Goal: Task Accomplishment & Management: Use online tool/utility

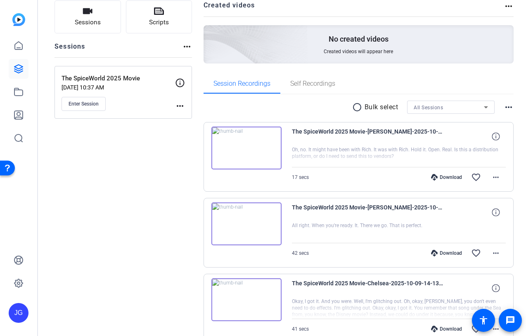
scroll to position [41, 0]
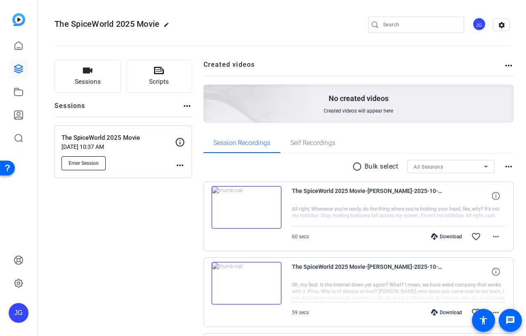
click at [95, 163] on span "Enter Session" at bounding box center [84, 163] width 30 height 7
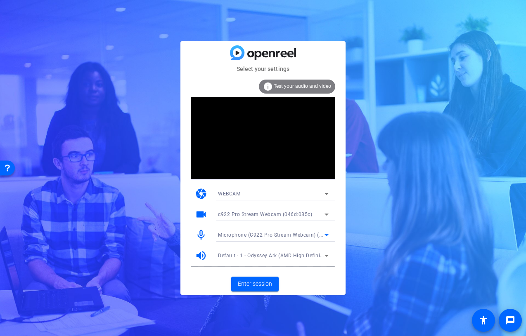
click at [275, 236] on span "Microphone (C922 Pro Stream Webcam) (046d:085c)" at bounding box center [282, 235] width 129 height 7
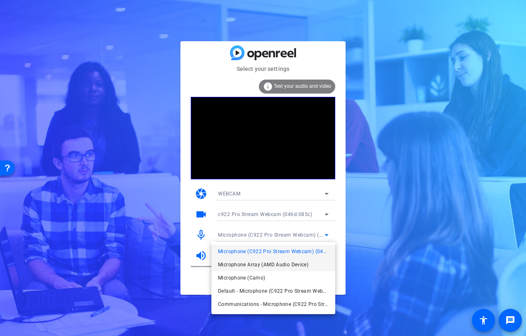
click at [260, 265] on span "Microphone Array (AMD Audio Device)" at bounding box center [263, 265] width 90 height 10
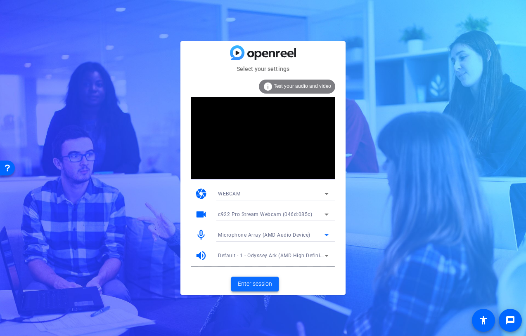
click at [254, 287] on span "Enter session" at bounding box center [255, 284] width 34 height 9
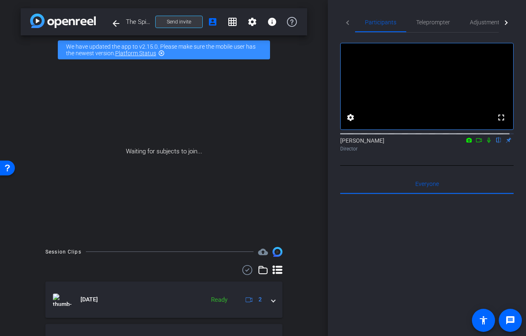
click at [172, 18] on span at bounding box center [179, 22] width 47 height 20
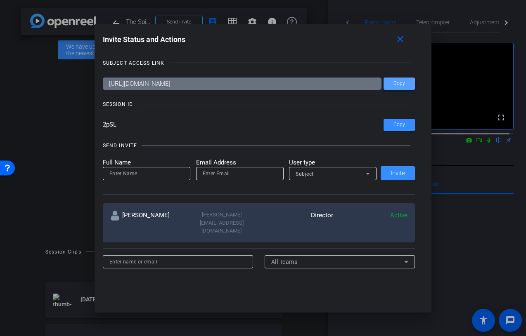
click at [403, 86] on span at bounding box center [399, 84] width 31 height 20
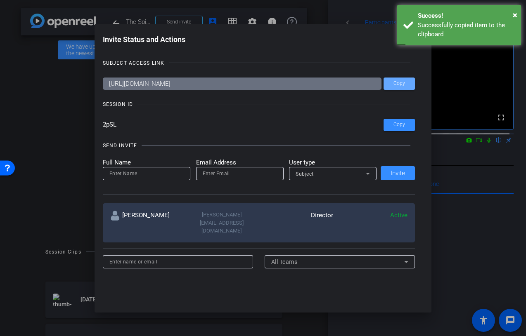
click at [41, 94] on div at bounding box center [263, 168] width 526 height 336
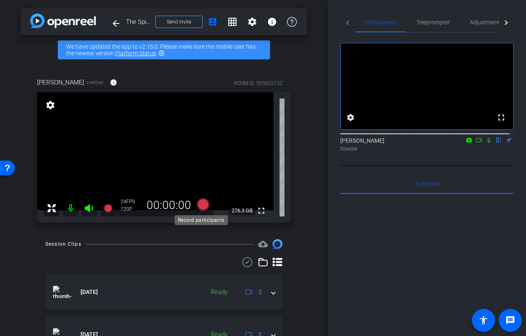
click at [204, 205] on icon at bounding box center [203, 205] width 12 height 12
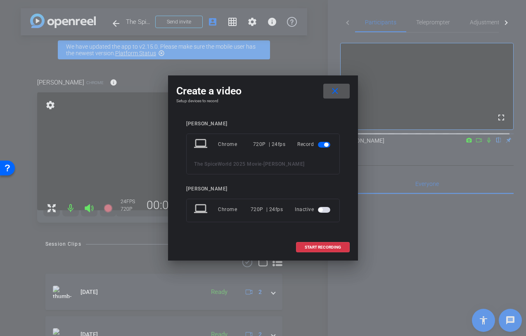
click at [321, 208] on span "button" at bounding box center [320, 210] width 4 height 4
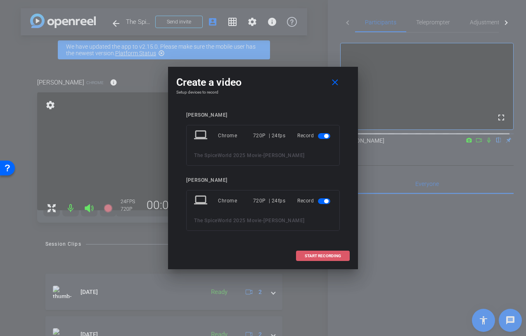
click at [327, 255] on span "START RECORDING" at bounding box center [323, 256] width 36 height 4
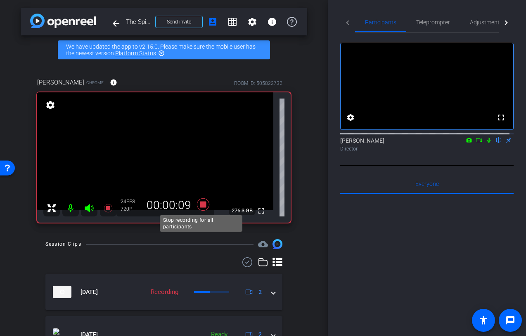
click at [205, 206] on icon at bounding box center [203, 204] width 20 height 15
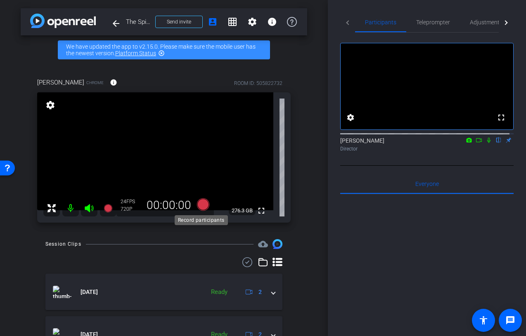
click at [198, 205] on icon at bounding box center [203, 205] width 12 height 12
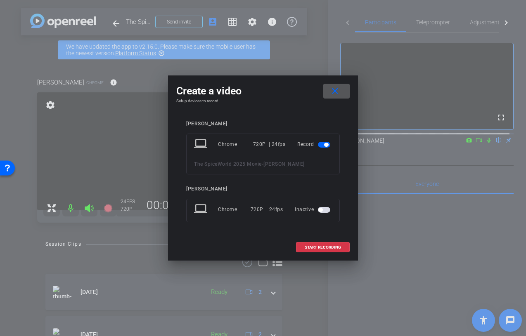
click at [320, 209] on span "button" at bounding box center [320, 210] width 4 height 4
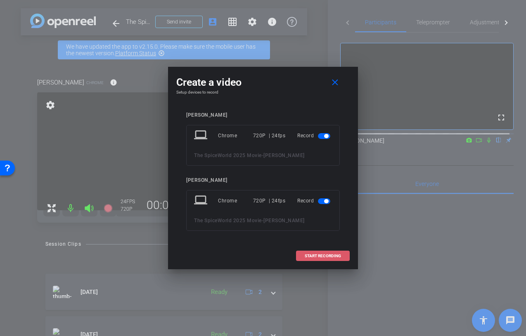
click at [326, 258] on span "START RECORDING" at bounding box center [323, 256] width 36 height 4
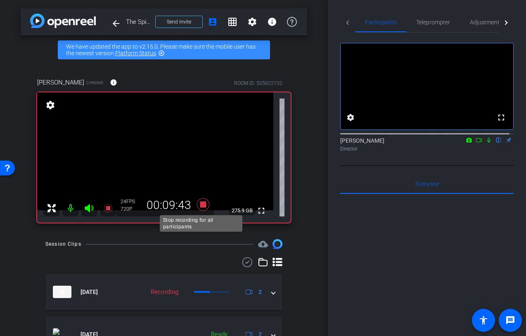
click at [201, 205] on icon at bounding box center [203, 205] width 12 height 12
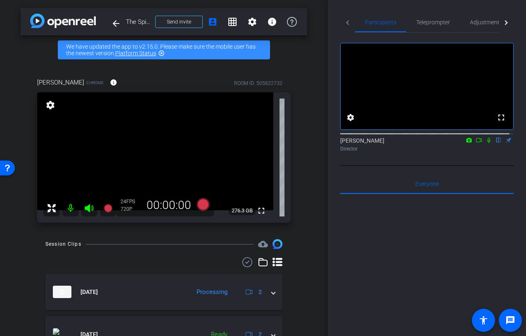
drag, startPoint x: 205, startPoint y: 205, endPoint x: 202, endPoint y: 234, distance: 28.6
click at [202, 234] on div "arrow_back The SpiceWorld 2025 Movie Back to project Send invite account_box gr…" at bounding box center [164, 168] width 328 height 336
click at [204, 204] on icon at bounding box center [203, 205] width 12 height 12
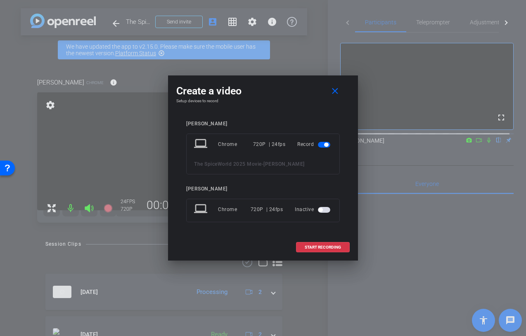
click at [319, 209] on span "button" at bounding box center [320, 210] width 4 height 4
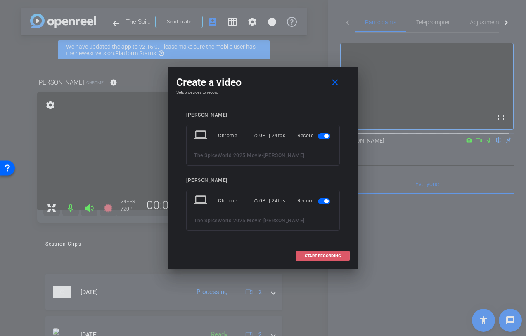
click at [315, 256] on span "START RECORDING" at bounding box center [323, 256] width 36 height 4
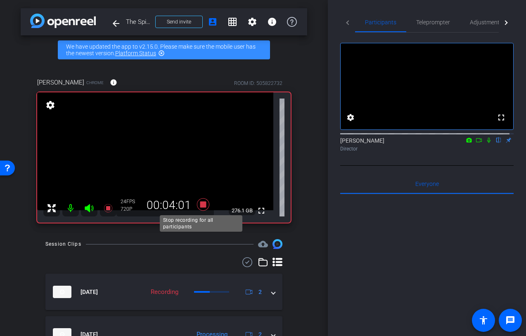
click at [204, 206] on icon at bounding box center [203, 205] width 12 height 12
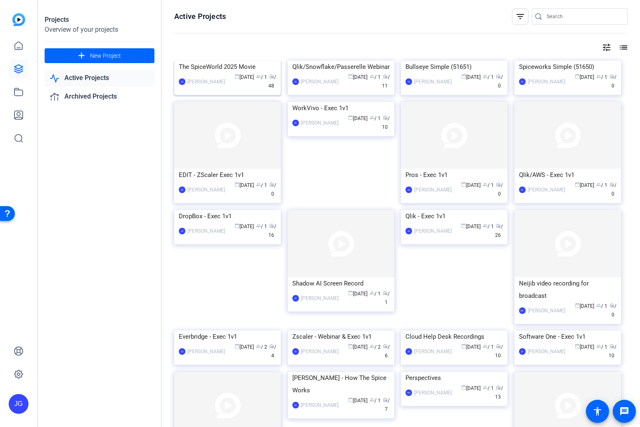
click at [237, 61] on img at bounding box center [227, 61] width 107 height 0
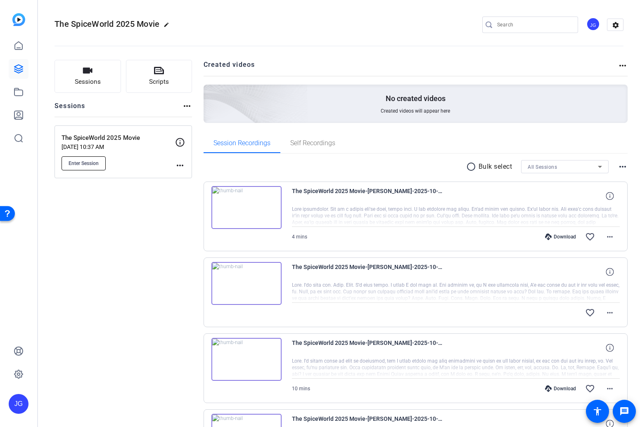
click at [90, 163] on span "Enter Session" at bounding box center [84, 163] width 30 height 7
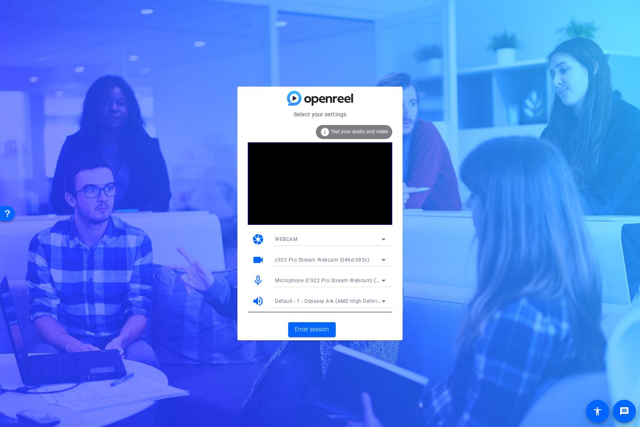
click at [382, 279] on icon at bounding box center [384, 281] width 10 height 10
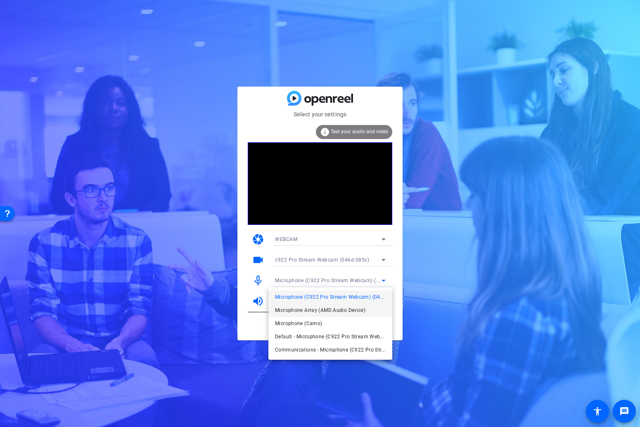
click at [339, 307] on span "Microphone Array (AMD Audio Device)" at bounding box center [320, 311] width 90 height 10
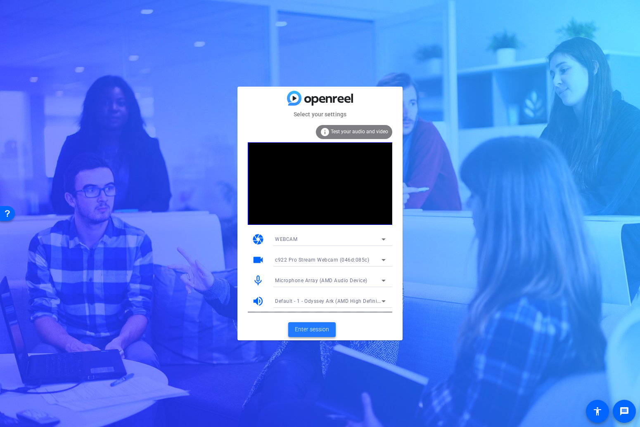
click at [312, 328] on span "Enter session" at bounding box center [312, 329] width 34 height 9
click at [140, 218] on div "Select your settings info Test your audio and video camera WEBCAM videocam c922…" at bounding box center [320, 213] width 640 height 427
click at [306, 334] on span at bounding box center [311, 330] width 47 height 20
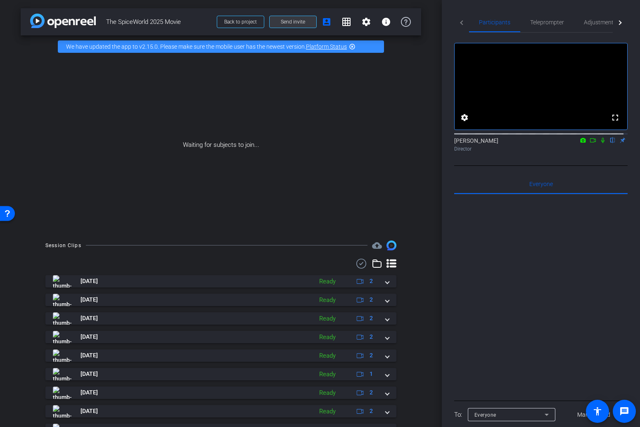
click at [281, 25] on span "Send invite" at bounding box center [293, 22] width 24 height 7
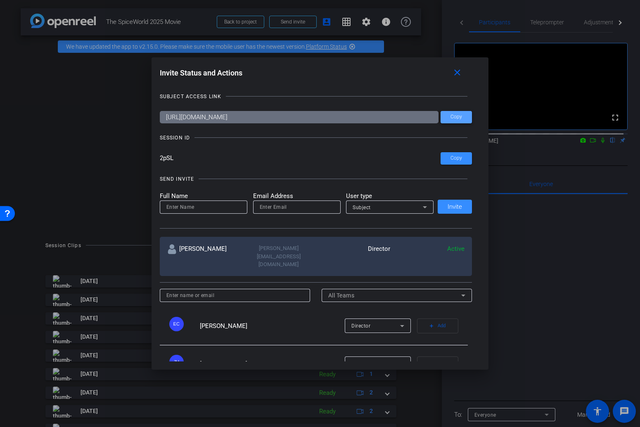
click at [451, 113] on span at bounding box center [456, 117] width 31 height 20
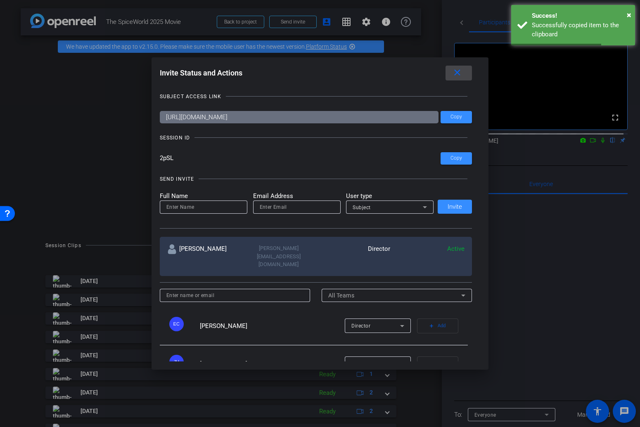
click at [457, 73] on mat-icon "close" at bounding box center [457, 73] width 10 height 10
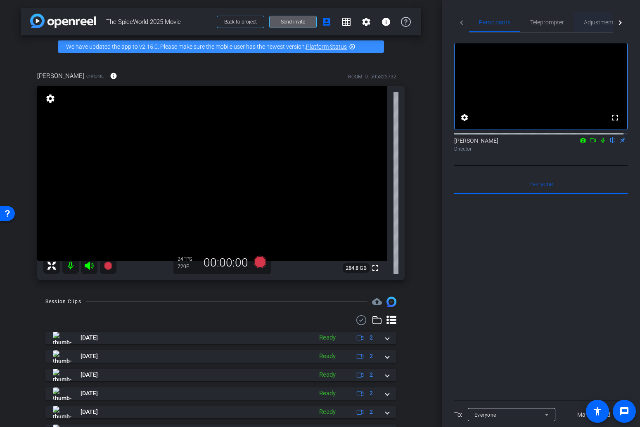
click at [599, 24] on span "Adjustments" at bounding box center [600, 22] width 33 height 6
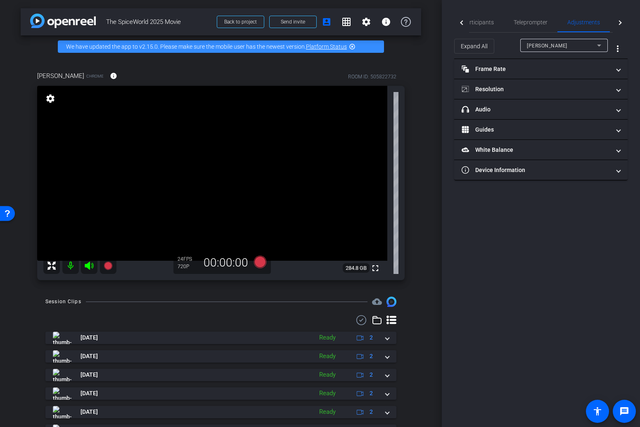
click at [620, 25] on div at bounding box center [620, 22] width 15 height 20
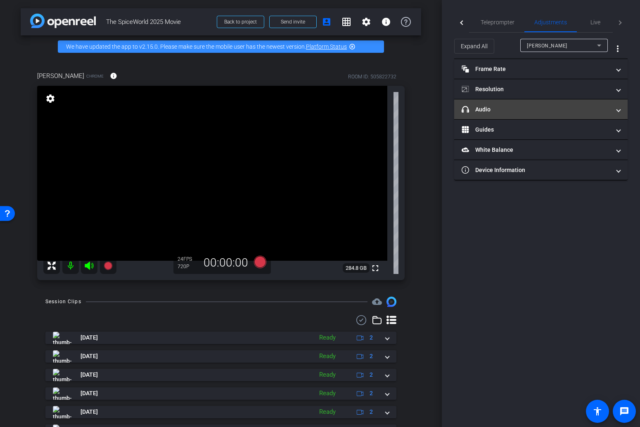
click at [613, 110] on span "headphone icon Audio" at bounding box center [539, 109] width 155 height 9
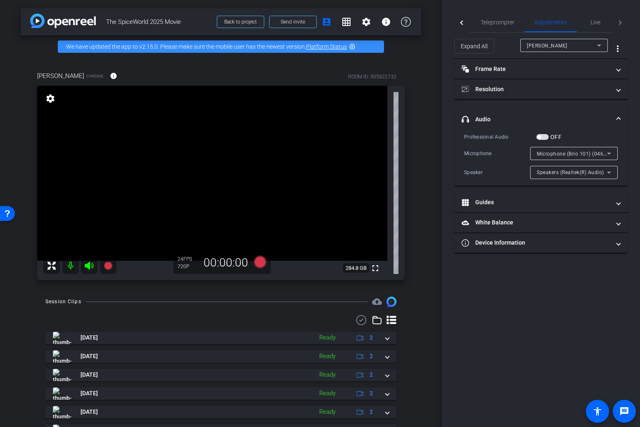
click at [610, 172] on icon at bounding box center [609, 173] width 4 height 2
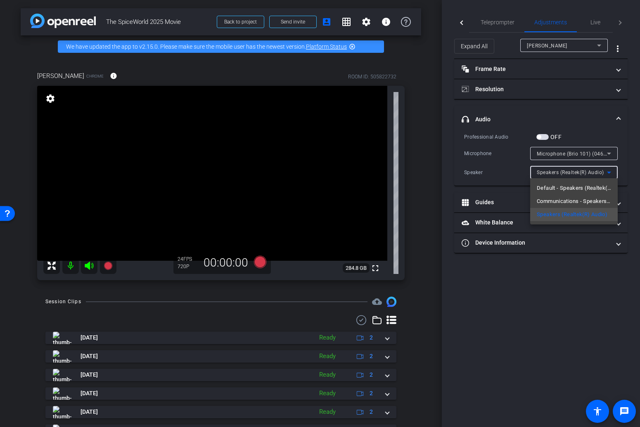
click at [588, 327] on div at bounding box center [320, 213] width 640 height 427
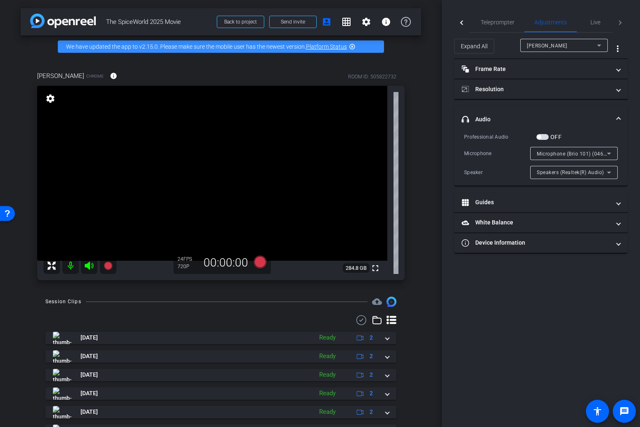
click at [609, 171] on icon at bounding box center [609, 173] width 10 height 10
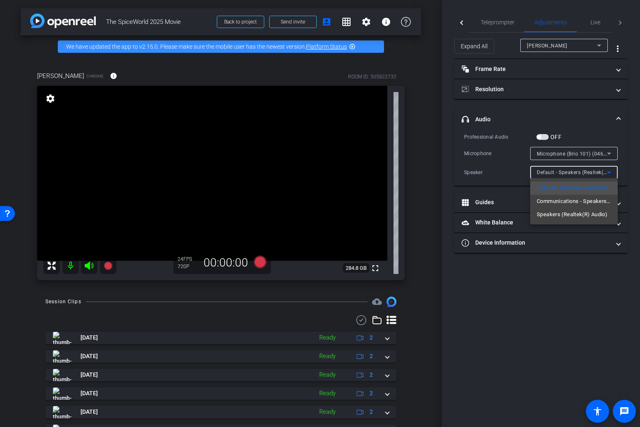
click at [598, 187] on span "Default - Speakers (Realtek(R) Audio)" at bounding box center [574, 188] width 74 height 10
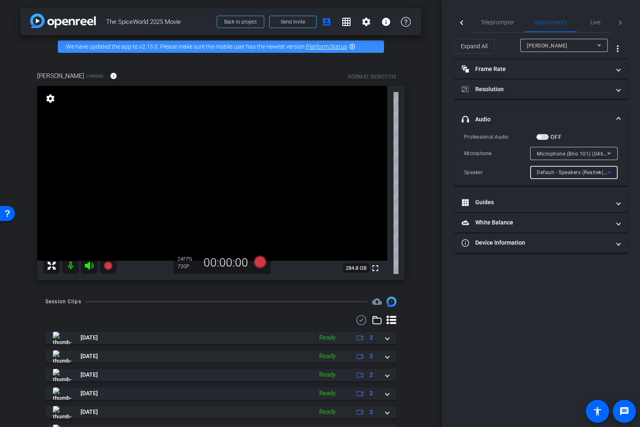
click at [613, 172] on icon at bounding box center [609, 173] width 10 height 10
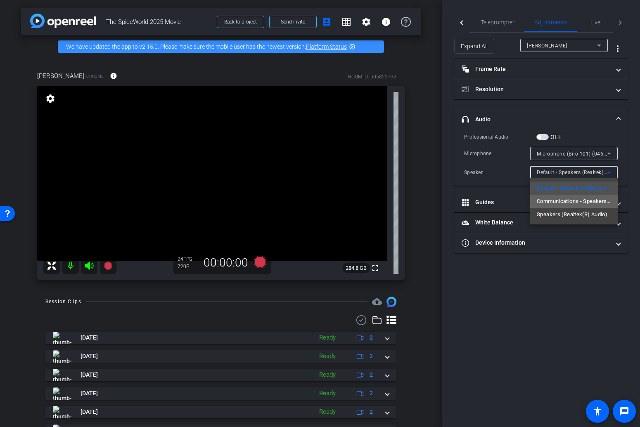
drag, startPoint x: 598, startPoint y: 200, endPoint x: 603, endPoint y: 200, distance: 5.4
click at [598, 201] on span "Communications - Speakers (Realtek(R) Audio)" at bounding box center [574, 202] width 74 height 10
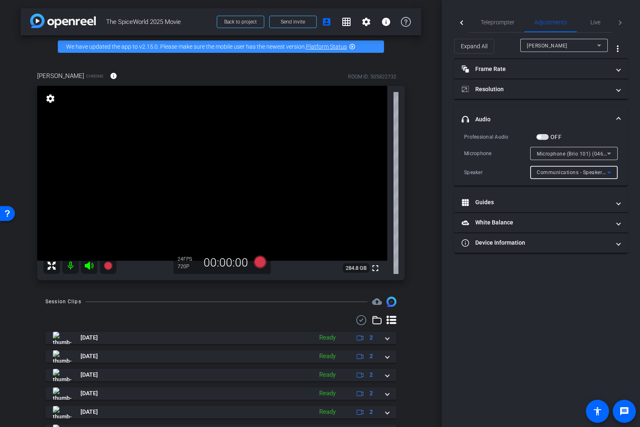
click at [612, 169] on icon at bounding box center [609, 173] width 10 height 10
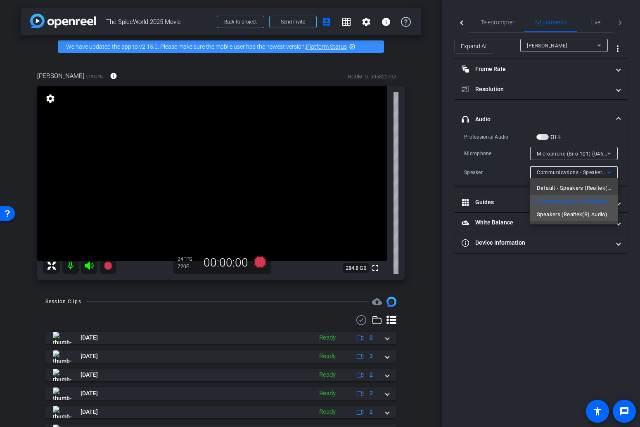
click at [595, 213] on span "Speakers (Realtek(R) Audio)" at bounding box center [572, 215] width 71 height 10
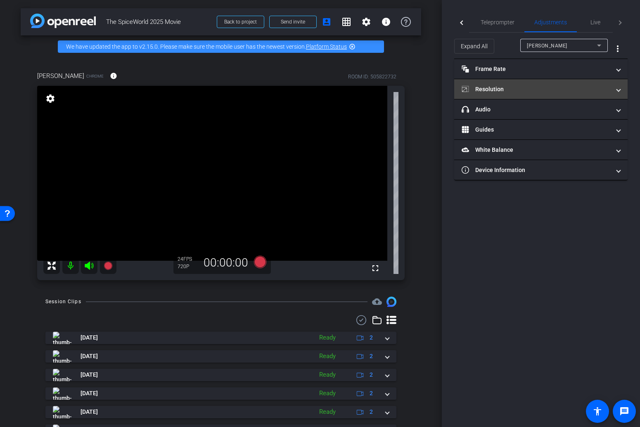
type input "11000"
click at [616, 86] on span "Resolution" at bounding box center [539, 89] width 155 height 9
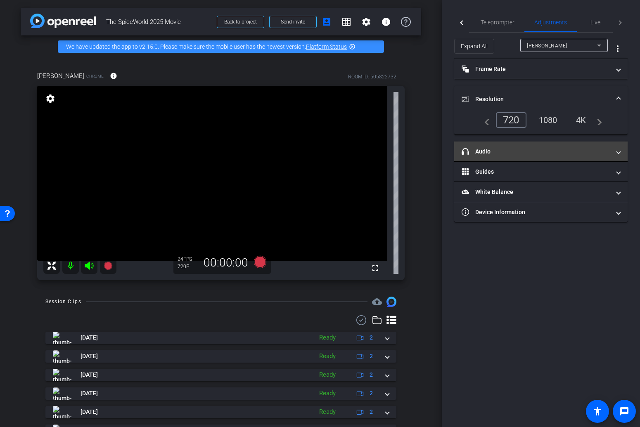
click at [613, 151] on span "headphone icon Audio" at bounding box center [539, 151] width 155 height 9
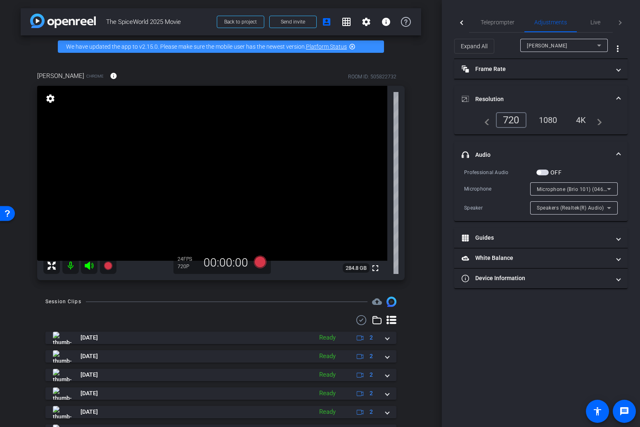
click at [612, 209] on icon at bounding box center [609, 208] width 10 height 10
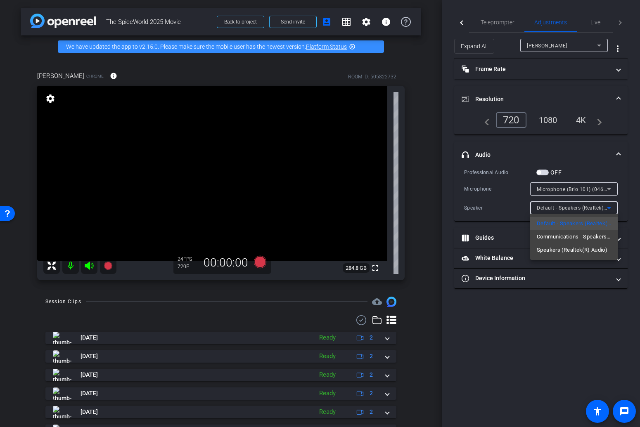
click at [631, 131] on div at bounding box center [320, 213] width 640 height 427
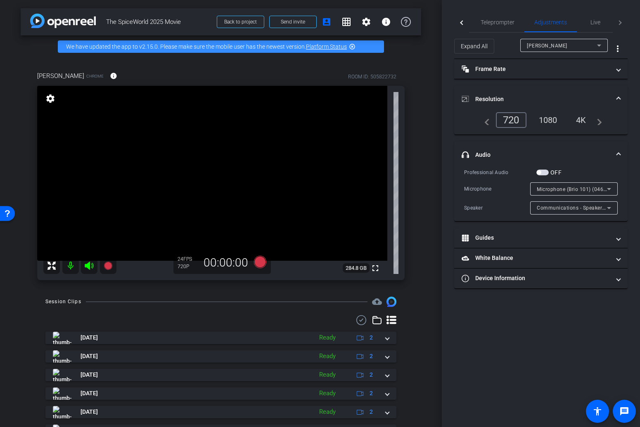
click at [604, 208] on icon at bounding box center [609, 208] width 10 height 10
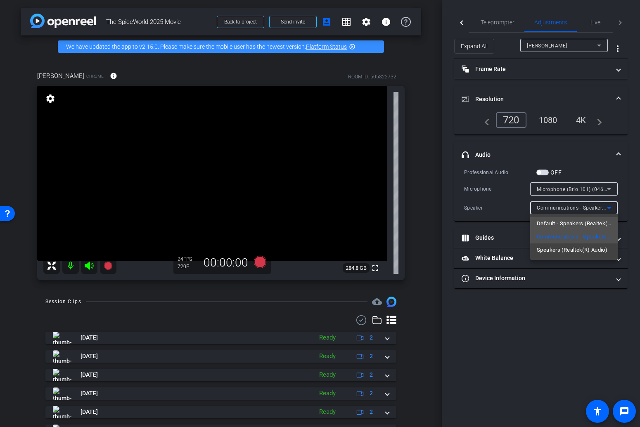
click at [595, 224] on span "Default - Speakers (Realtek(R) Audio)" at bounding box center [574, 224] width 74 height 10
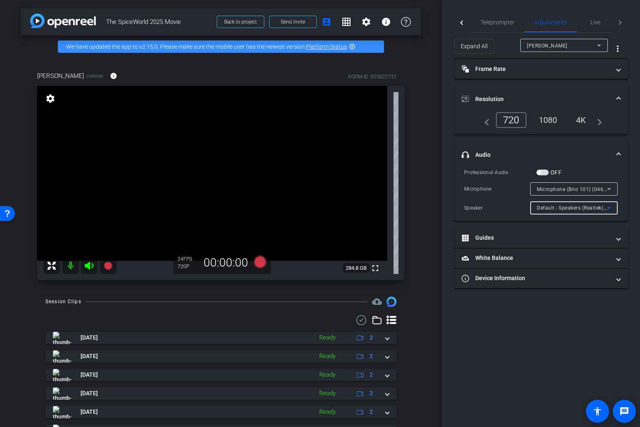
click at [606, 209] on icon at bounding box center [609, 208] width 10 height 10
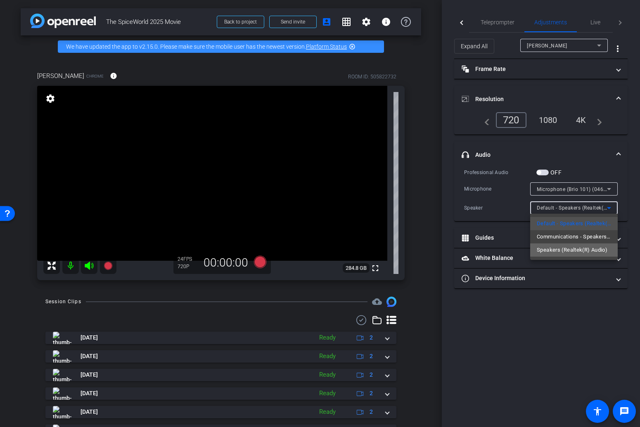
click at [585, 251] on span "Speakers (Realtek(R) Audio)" at bounding box center [572, 250] width 71 height 10
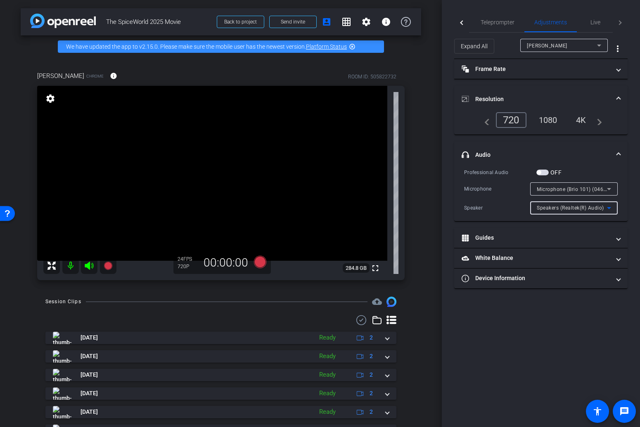
click at [613, 207] on icon at bounding box center [609, 208] width 10 height 10
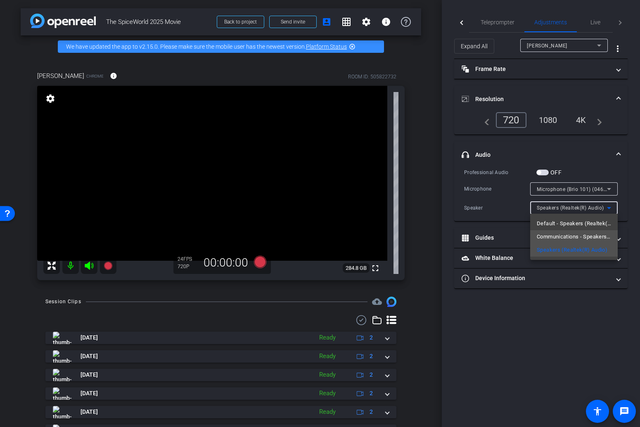
click at [593, 237] on span "Communications - Speakers (Realtek(R) Audio)" at bounding box center [574, 237] width 74 height 10
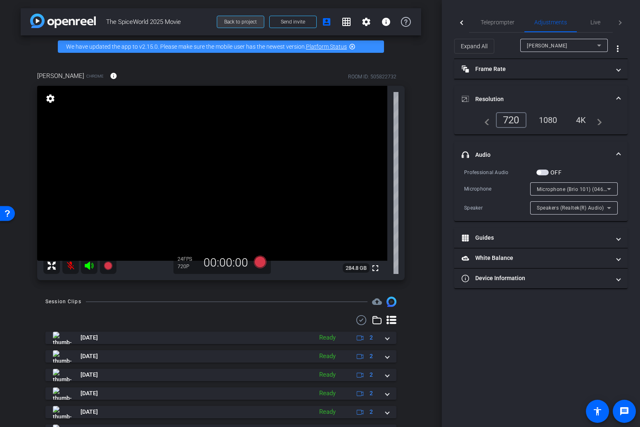
click at [252, 24] on span "Back to project" at bounding box center [240, 22] width 33 height 6
